Goal: Task Accomplishment & Management: Complete application form

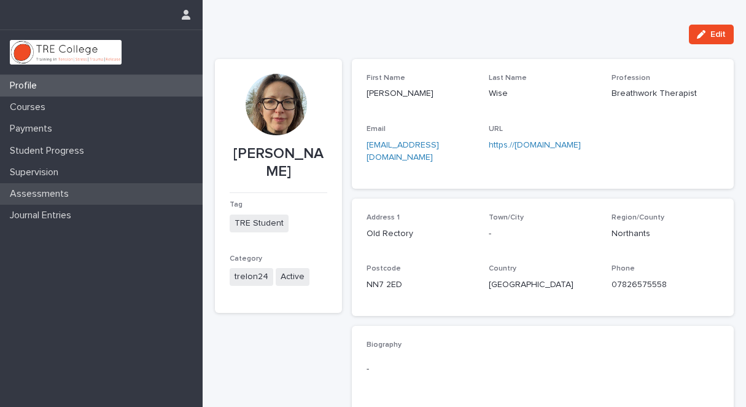
click at [72, 194] on p "Assessments" at bounding box center [42, 194] width 74 height 12
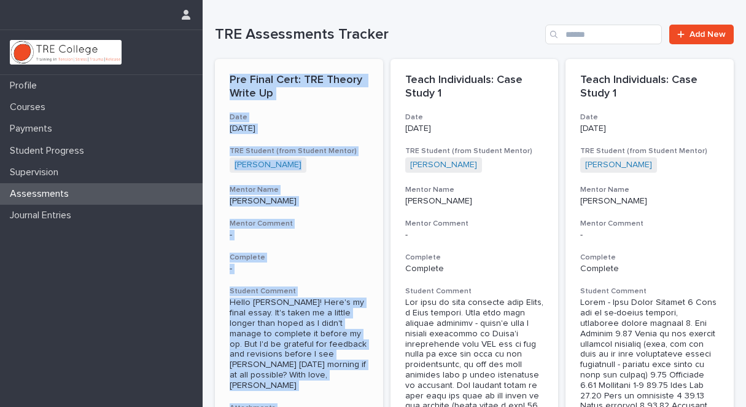
click at [317, 257] on h3 "Complete" at bounding box center [299, 257] width 139 height 10
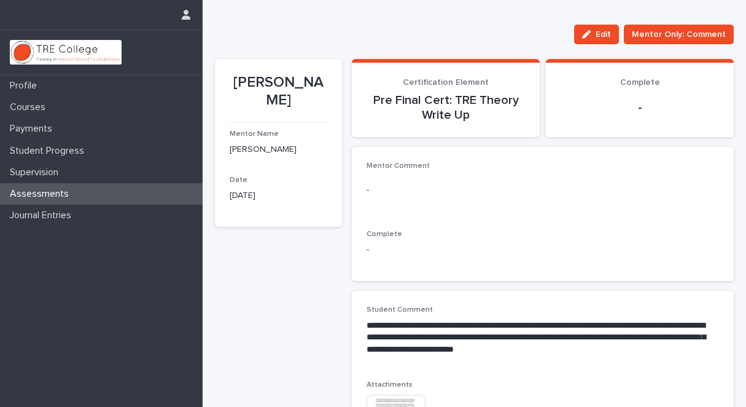
click at [90, 190] on div "Assessments" at bounding box center [101, 193] width 203 height 21
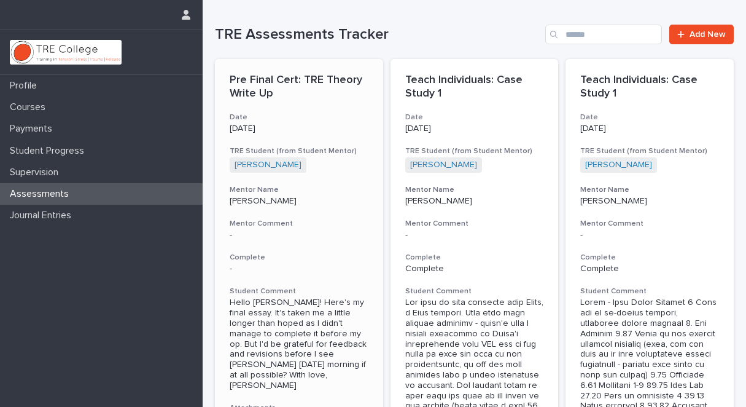
click at [232, 266] on p "-" at bounding box center [299, 269] width 139 height 10
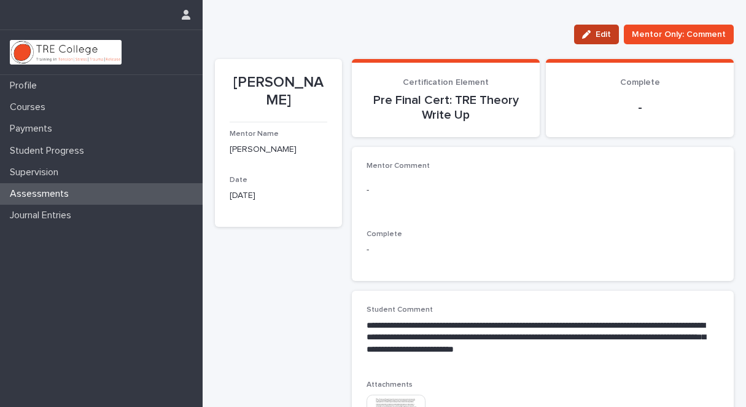
click at [598, 31] on span "Edit" at bounding box center [603, 34] width 15 height 9
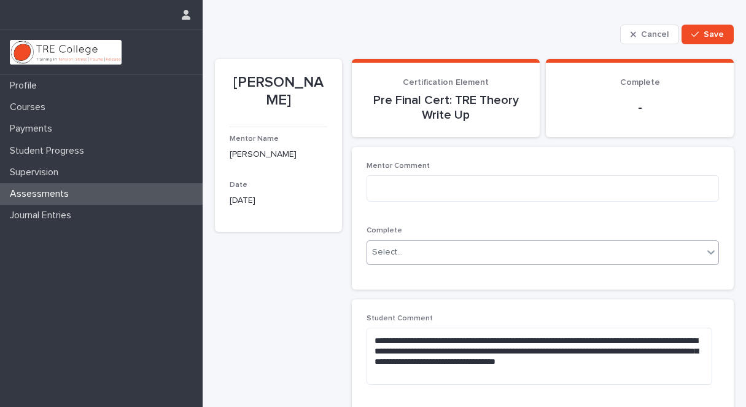
click at [705, 251] on icon at bounding box center [711, 252] width 12 height 12
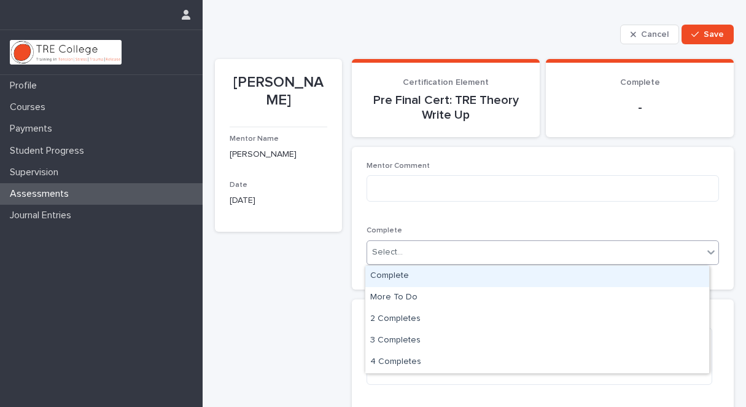
click at [449, 275] on div "Complete" at bounding box center [537, 275] width 344 height 21
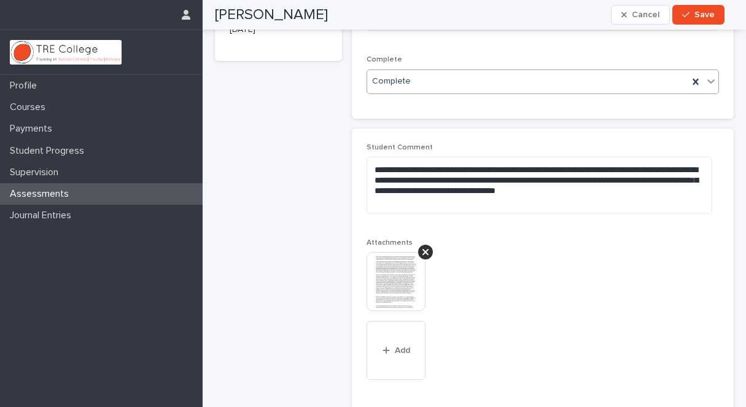
scroll to position [172, 0]
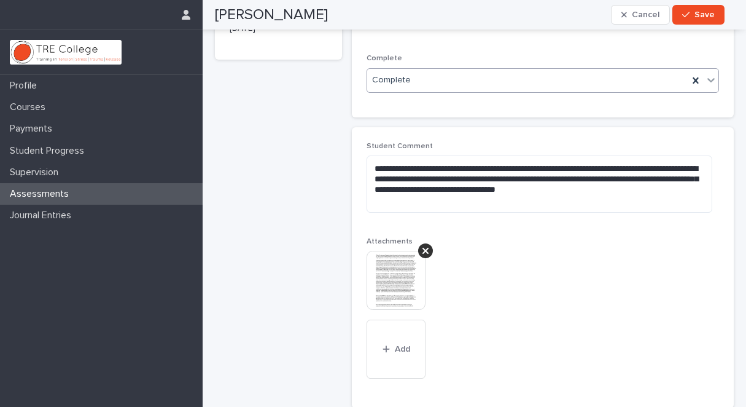
click at [401, 275] on img at bounding box center [396, 280] width 59 height 59
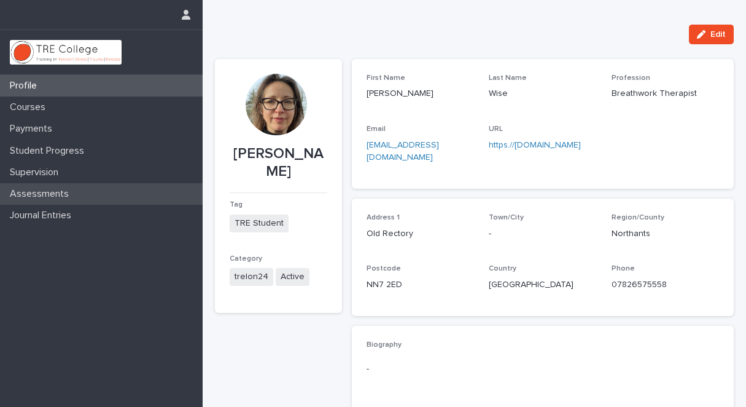
click at [69, 193] on p "Assessments" at bounding box center [42, 194] width 74 height 12
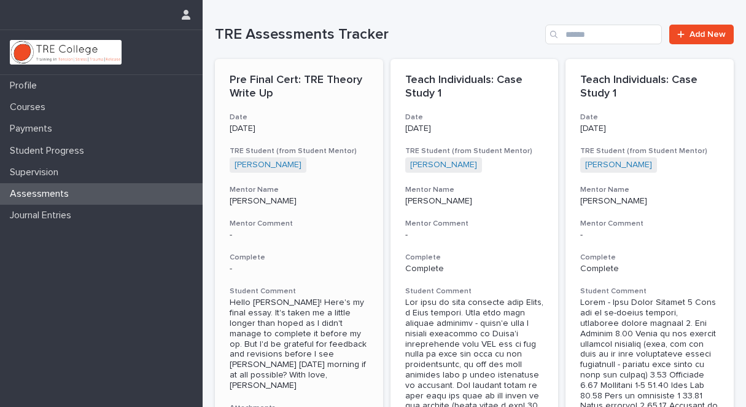
click at [255, 257] on h3 "Complete" at bounding box center [299, 257] width 139 height 10
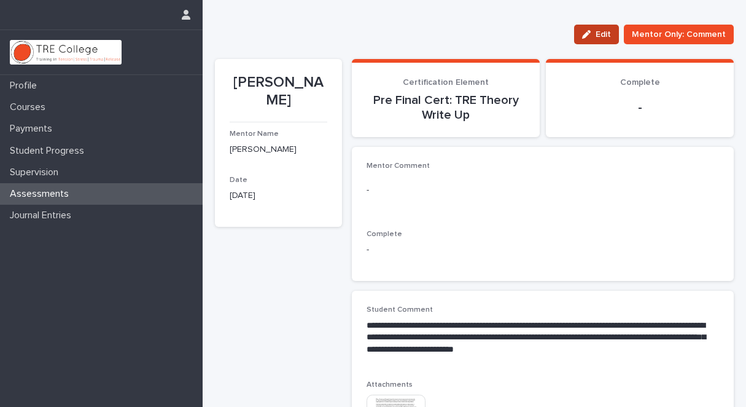
click at [603, 31] on span "Edit" at bounding box center [603, 34] width 15 height 9
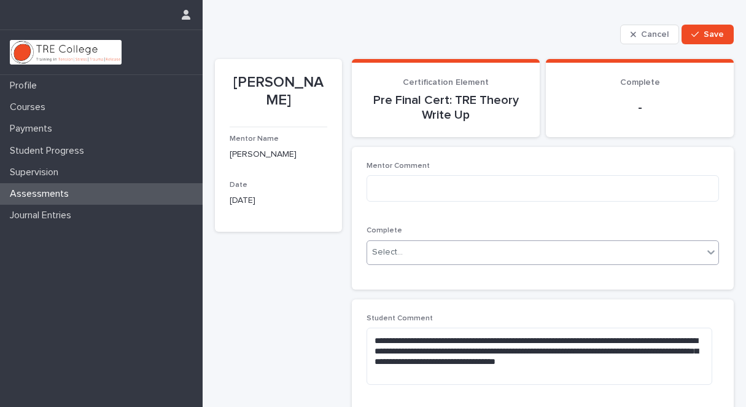
click at [705, 249] on icon at bounding box center [711, 252] width 12 height 12
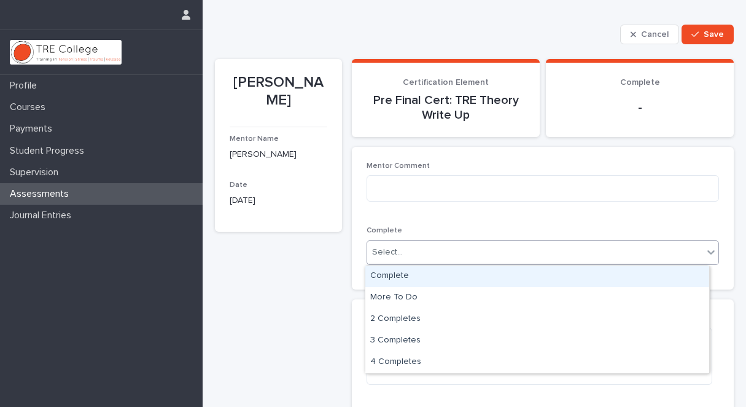
click at [543, 275] on div "Complete" at bounding box center [537, 275] width 344 height 21
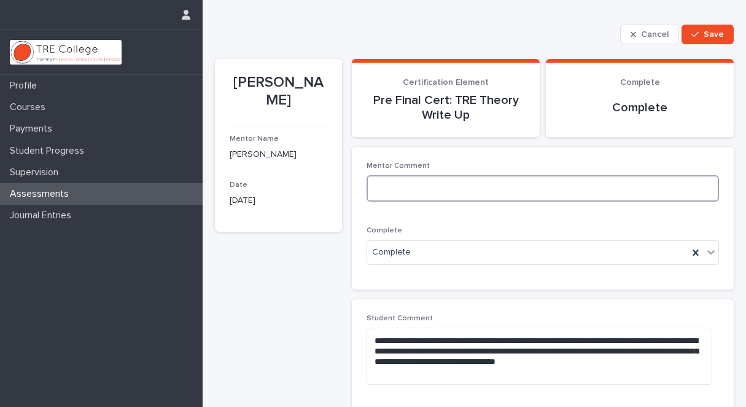
click at [390, 192] on textarea at bounding box center [543, 188] width 353 height 26
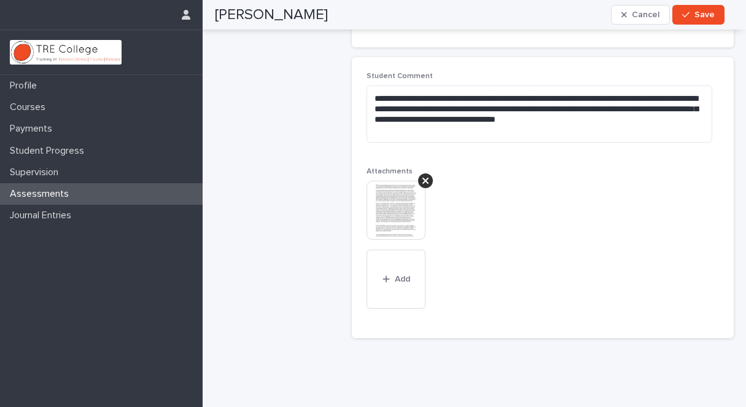
scroll to position [256, 0]
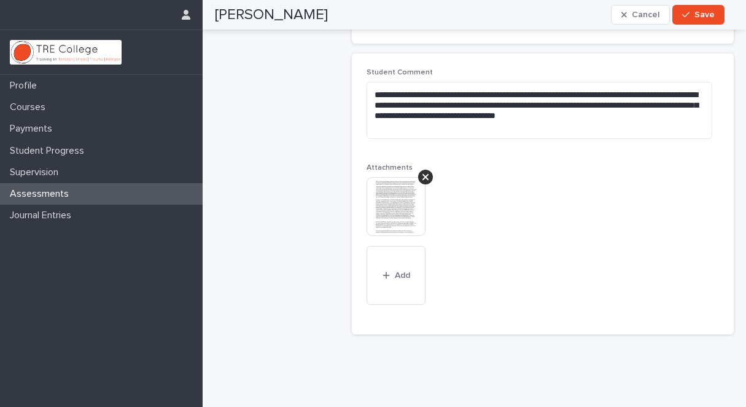
type textarea "**********"
click at [403, 208] on img at bounding box center [396, 206] width 59 height 59
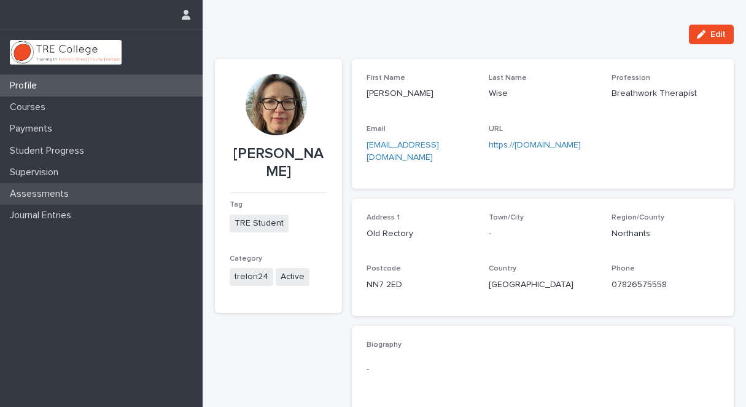
click at [58, 193] on p "Assessments" at bounding box center [42, 194] width 74 height 12
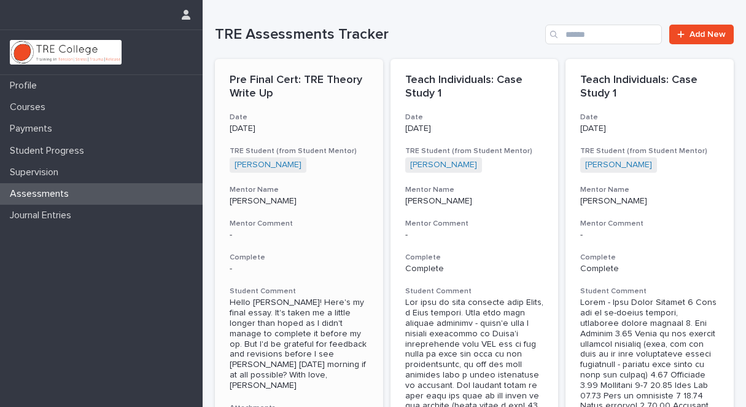
click at [256, 255] on h3 "Complete" at bounding box center [299, 257] width 139 height 10
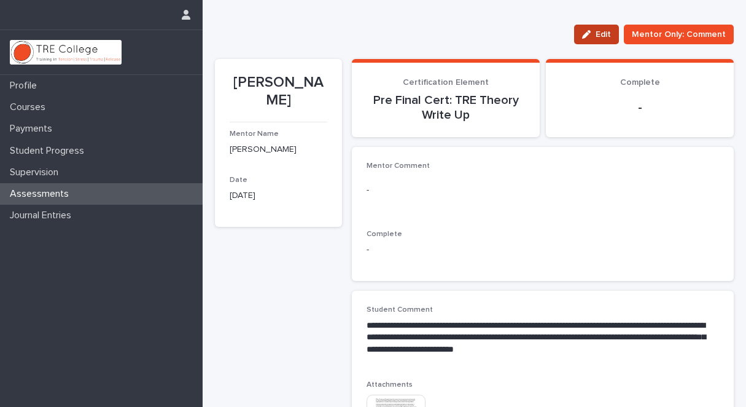
click at [600, 30] on span "Edit" at bounding box center [603, 34] width 15 height 9
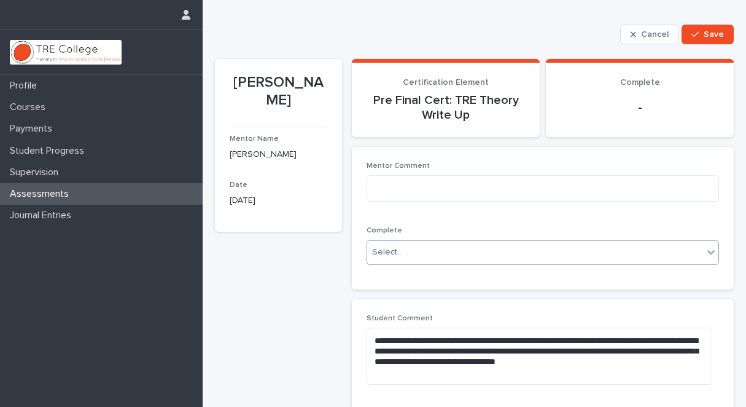
click at [705, 251] on icon at bounding box center [711, 252] width 12 height 12
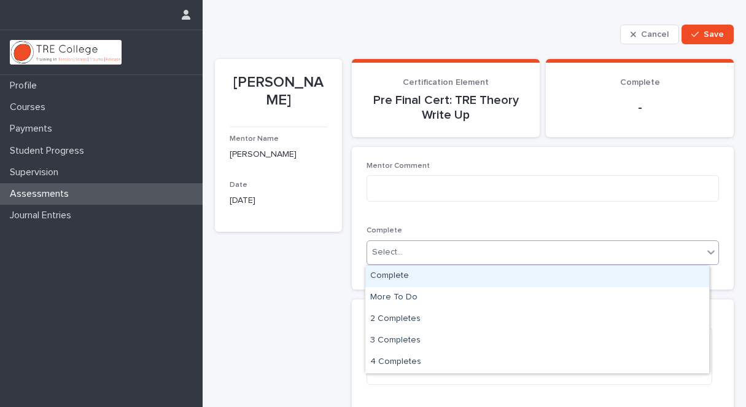
click at [559, 275] on div "Complete" at bounding box center [537, 275] width 344 height 21
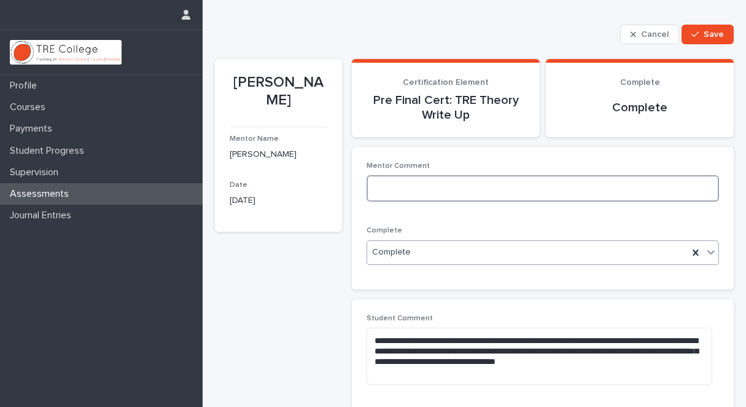
click at [386, 179] on textarea at bounding box center [543, 188] width 353 height 26
type textarea "*"
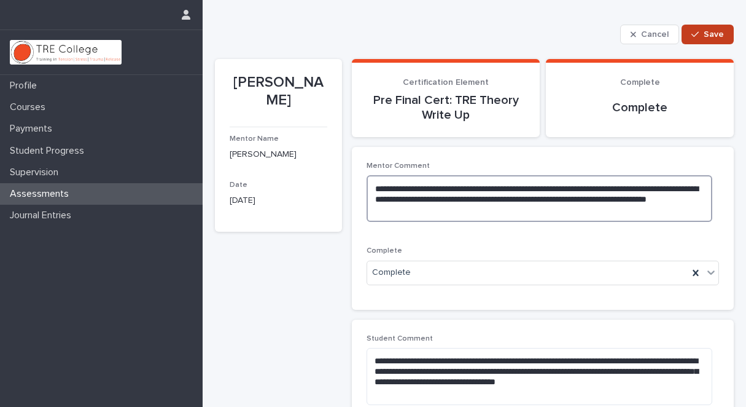
type textarea "**********"
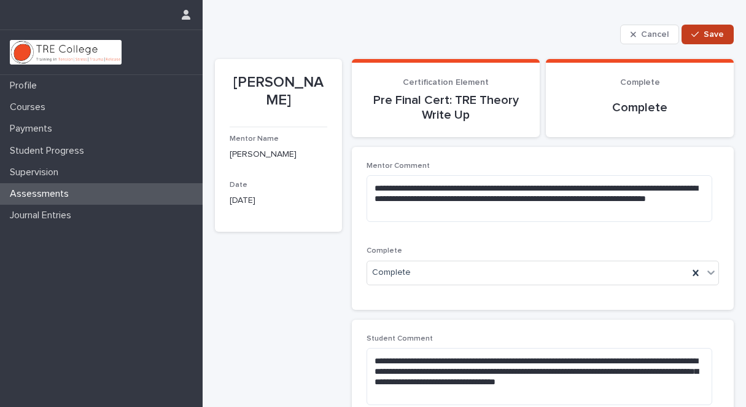
click at [704, 31] on span "Save" at bounding box center [714, 34] width 20 height 9
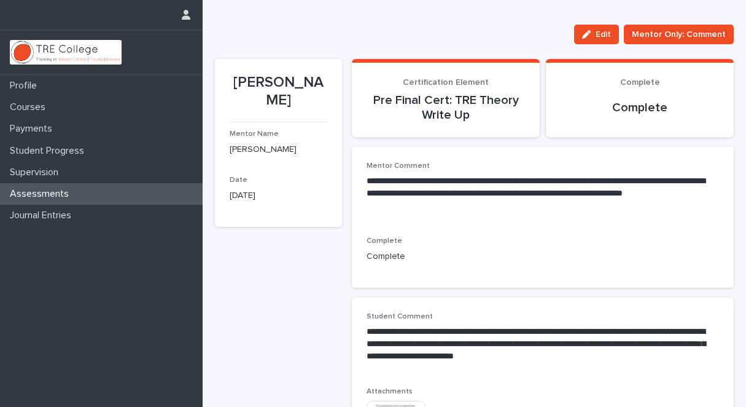
click at [91, 188] on div "Assessments" at bounding box center [101, 193] width 203 height 21
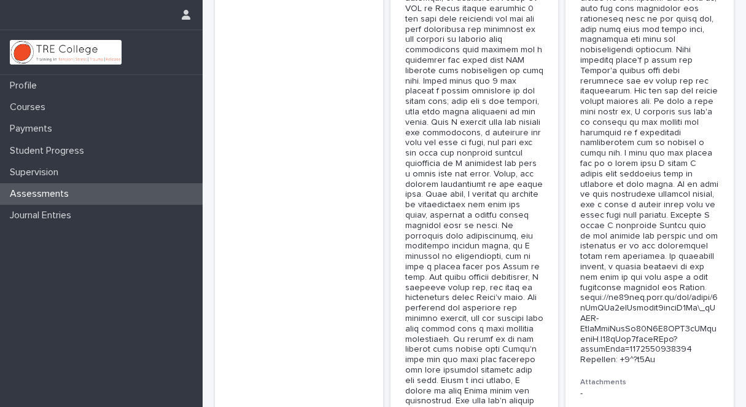
scroll to position [4375, 0]
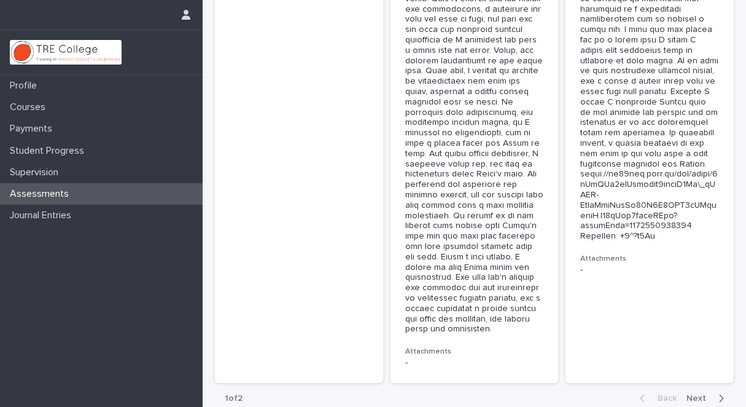
click at [690, 394] on span "Next" at bounding box center [700, 398] width 27 height 9
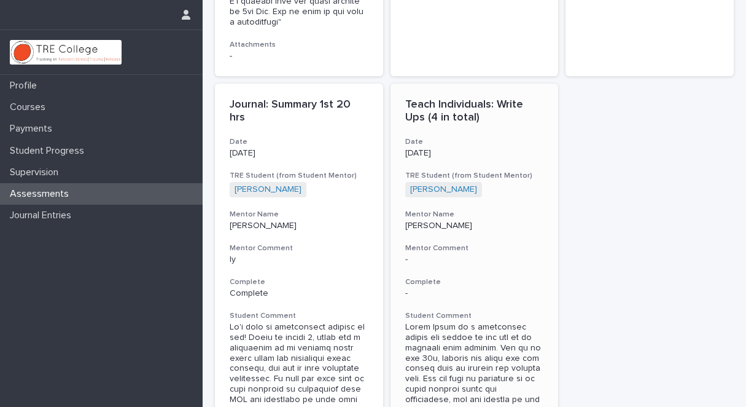
scroll to position [1571, 0]
click at [254, 243] on h3 "Mentor Comment" at bounding box center [299, 248] width 139 height 10
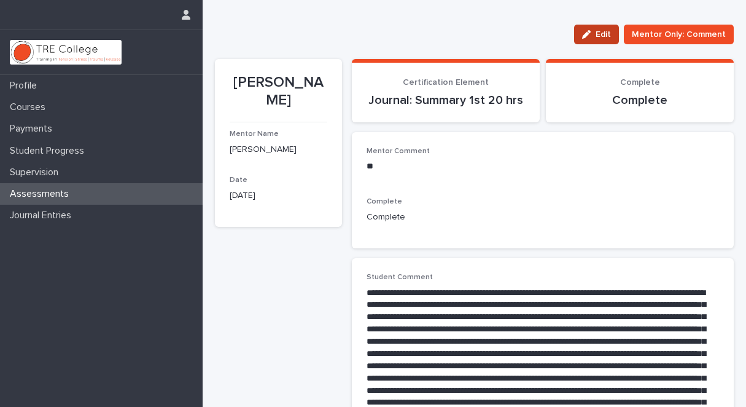
click at [601, 30] on span "Edit" at bounding box center [603, 34] width 15 height 9
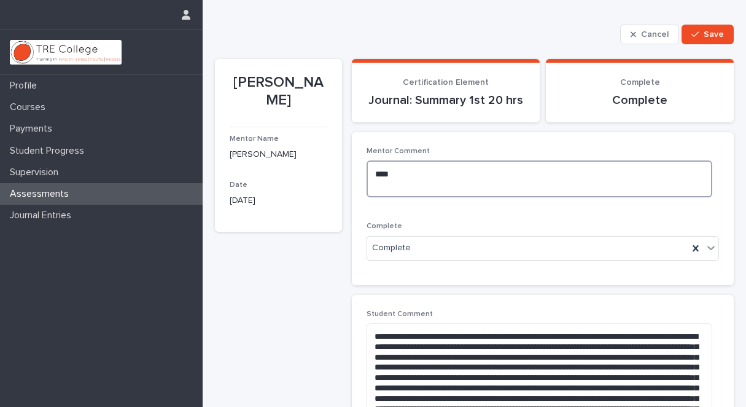
click at [381, 174] on textarea "**" at bounding box center [539, 178] width 345 height 37
type textarea "*"
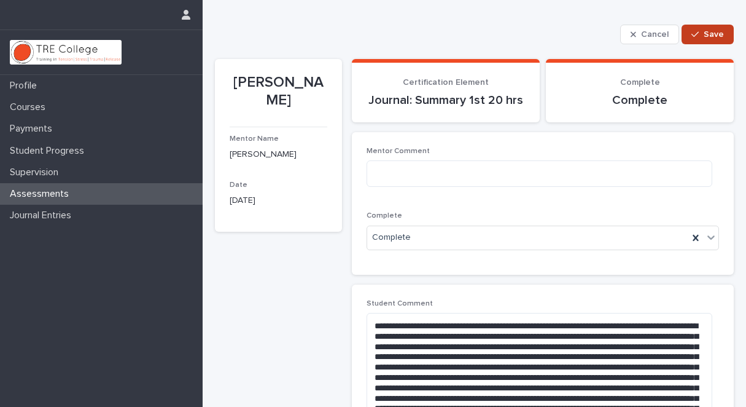
click at [704, 32] on span "Save" at bounding box center [714, 34] width 20 height 9
